Goal: Information Seeking & Learning: Find specific fact

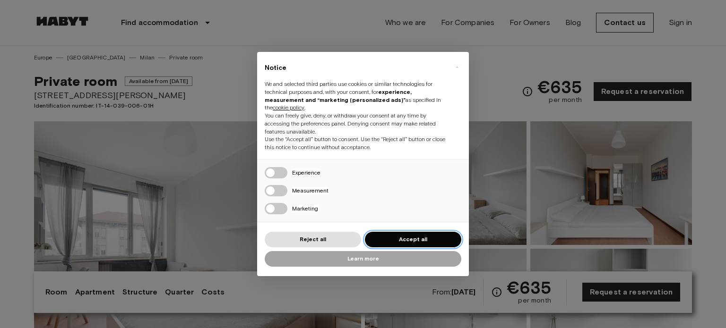
click at [412, 240] on font "Accept all" at bounding box center [413, 239] width 28 height 7
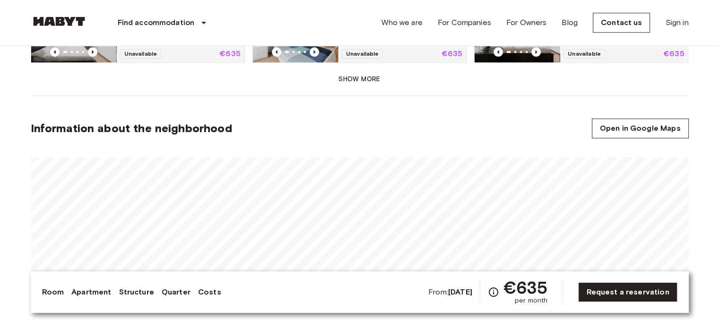
scroll to position [829, 0]
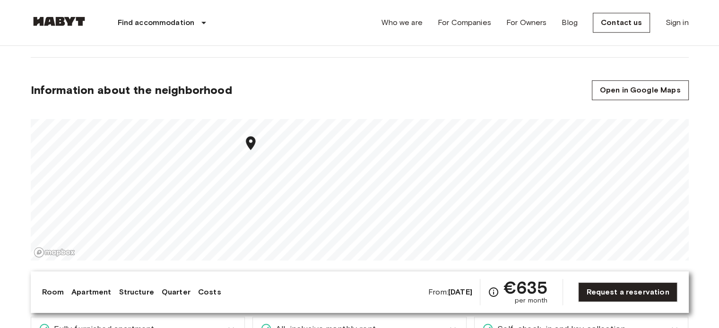
click at [304, 92] on section "Information about the neighborhood Open in Google Maps" at bounding box center [360, 165] width 658 height 215
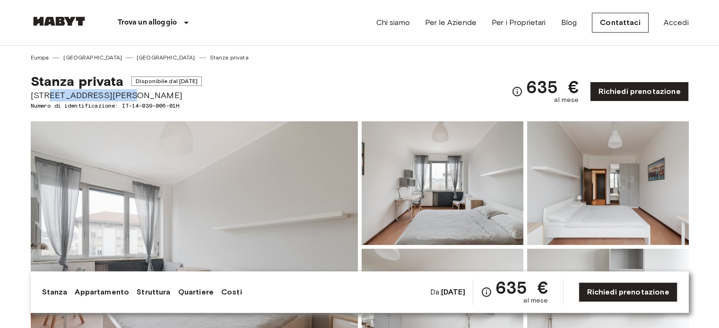
drag, startPoint x: 44, startPoint y: 94, endPoint x: 121, endPoint y: 94, distance: 77.0
click at [121, 94] on span "[STREET_ADDRESS][PERSON_NAME]" at bounding box center [116, 95] width 171 height 12
copy span "[PERSON_NAME] 152"
